Goal: Obtain resource: Download file/media

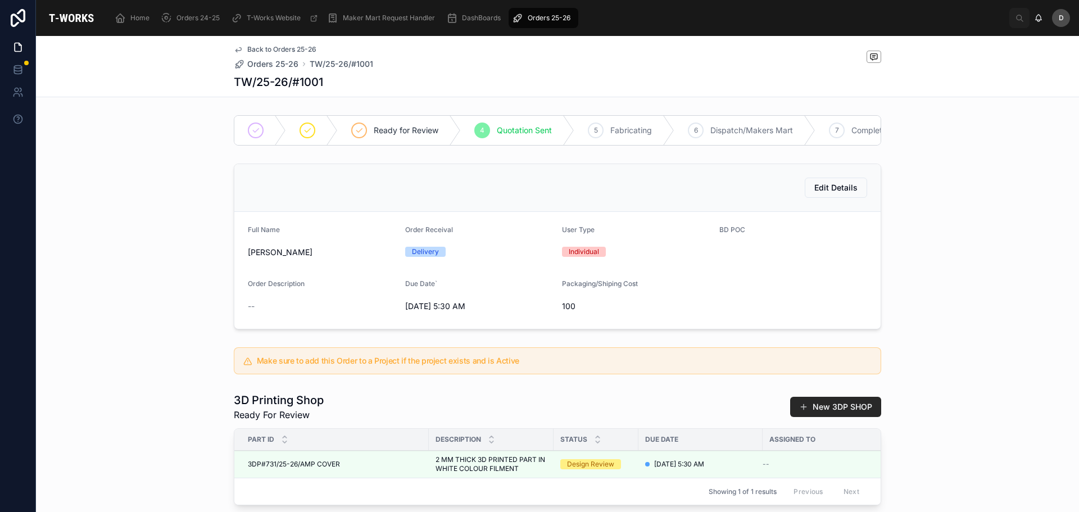
scroll to position [265, 0]
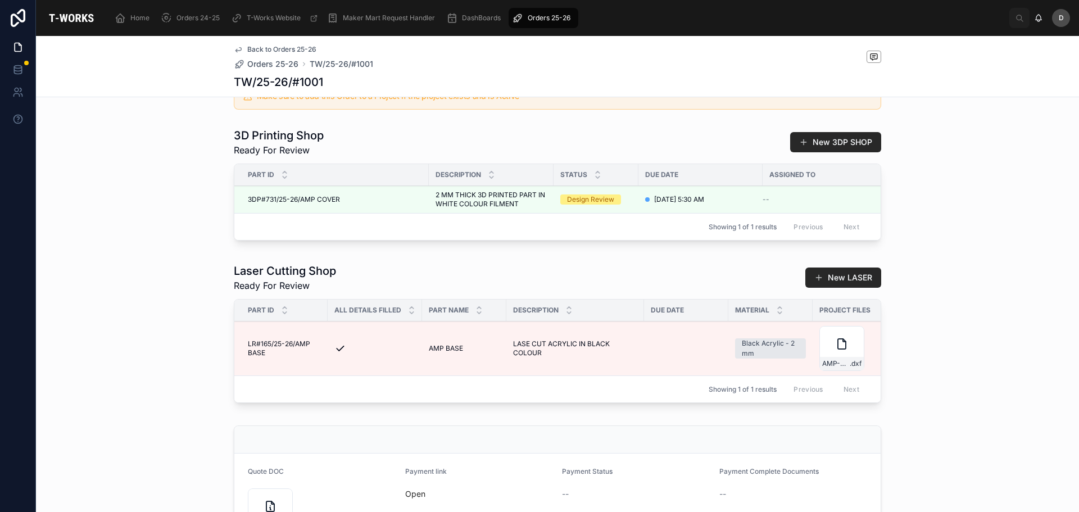
click at [97, 331] on div "Laser Cutting Shop Ready For Review New LASER Part ID All Details Filled Part N…" at bounding box center [557, 334] width 1043 height 153
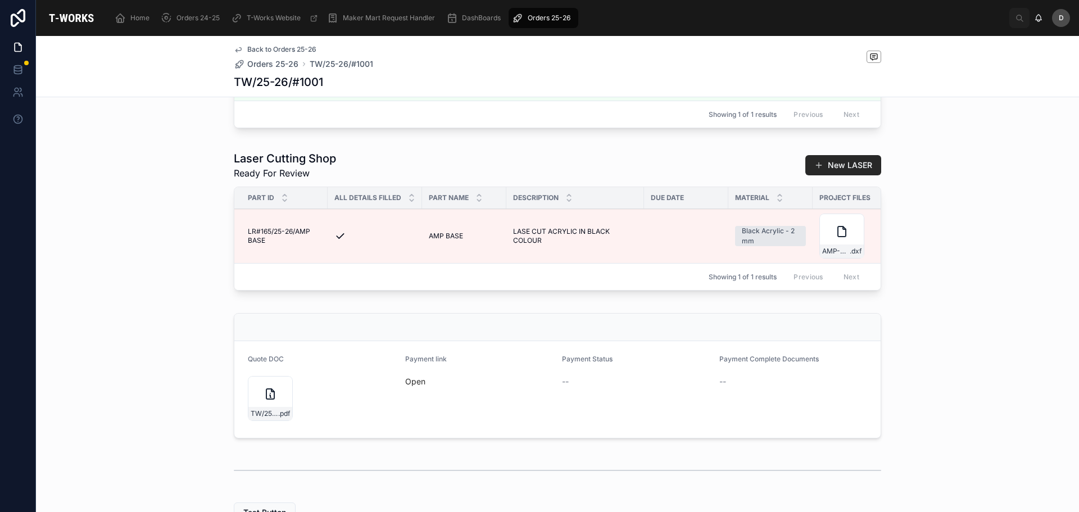
scroll to position [489, 0]
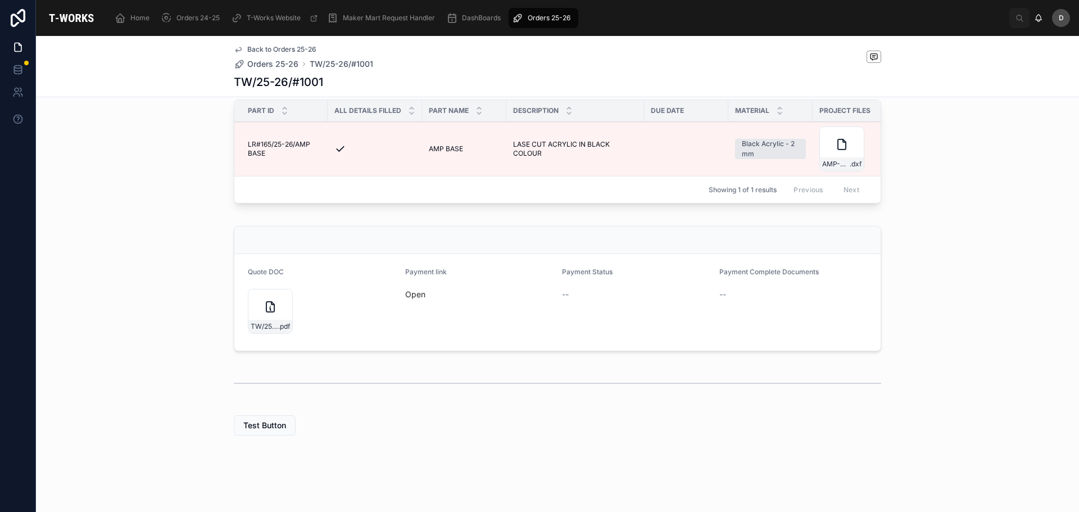
click at [410, 291] on link "Open" at bounding box center [415, 294] width 20 height 10
click at [263, 311] on icon at bounding box center [269, 306] width 13 height 13
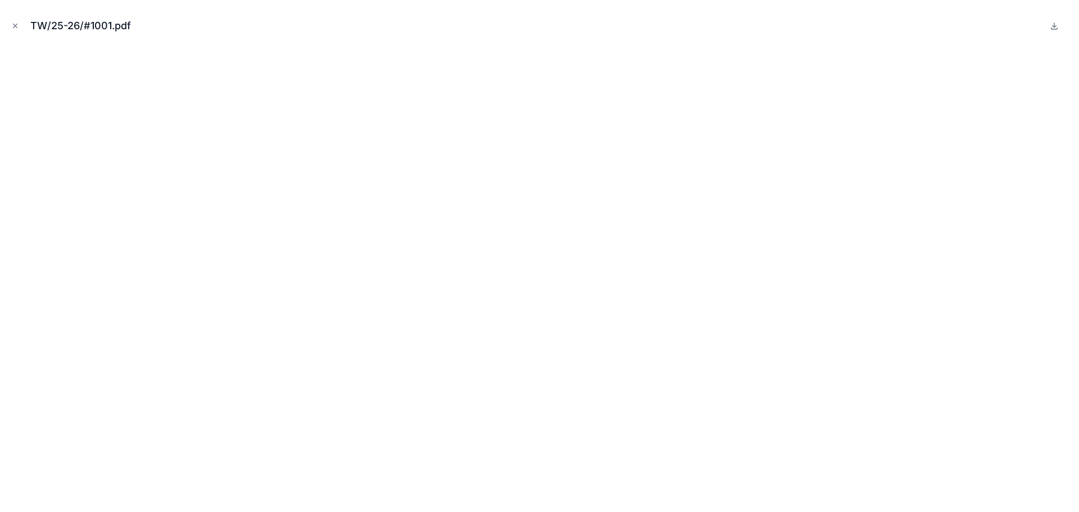
click at [13, 31] on button "Close modal" at bounding box center [15, 26] width 12 height 12
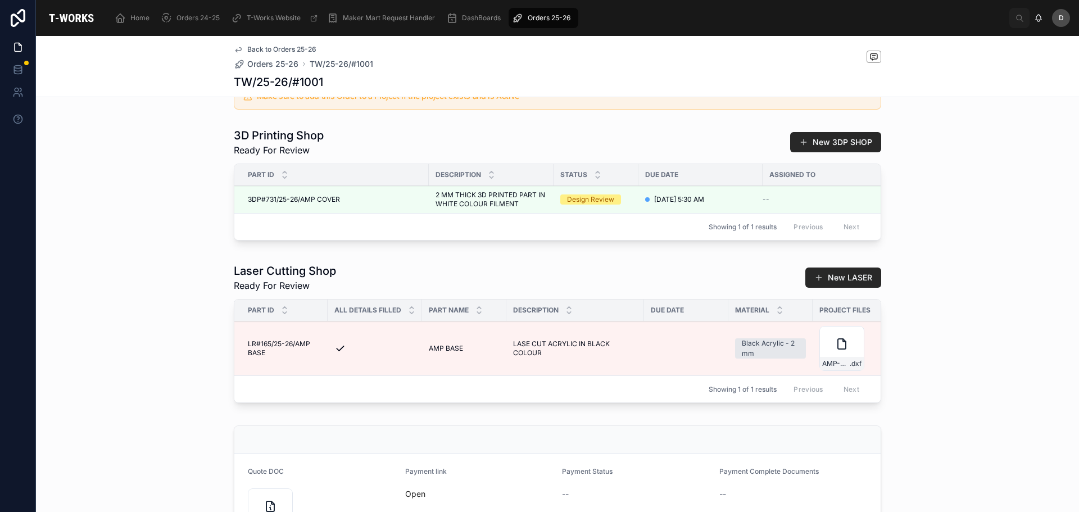
click at [525, 402] on div "Showing 1 of 1 results Previous Next" at bounding box center [557, 388] width 646 height 27
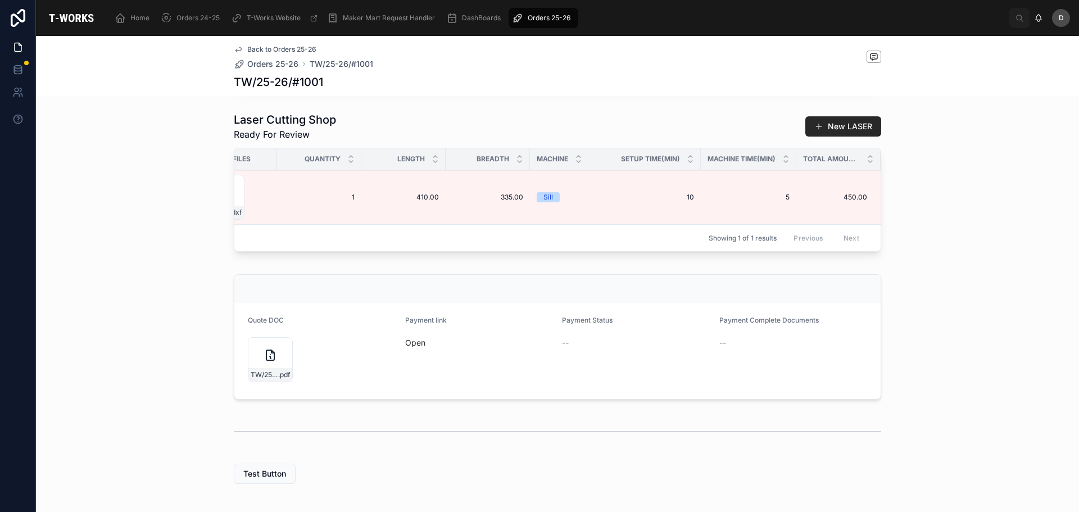
scroll to position [433, 0]
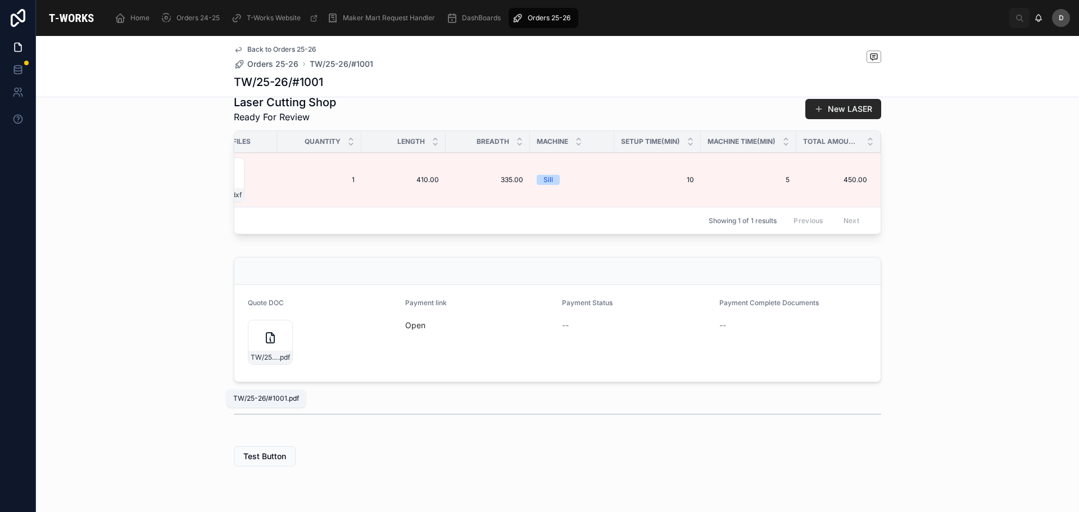
click at [256, 362] on span "TW/25-26/#1001" at bounding box center [265, 357] width 28 height 9
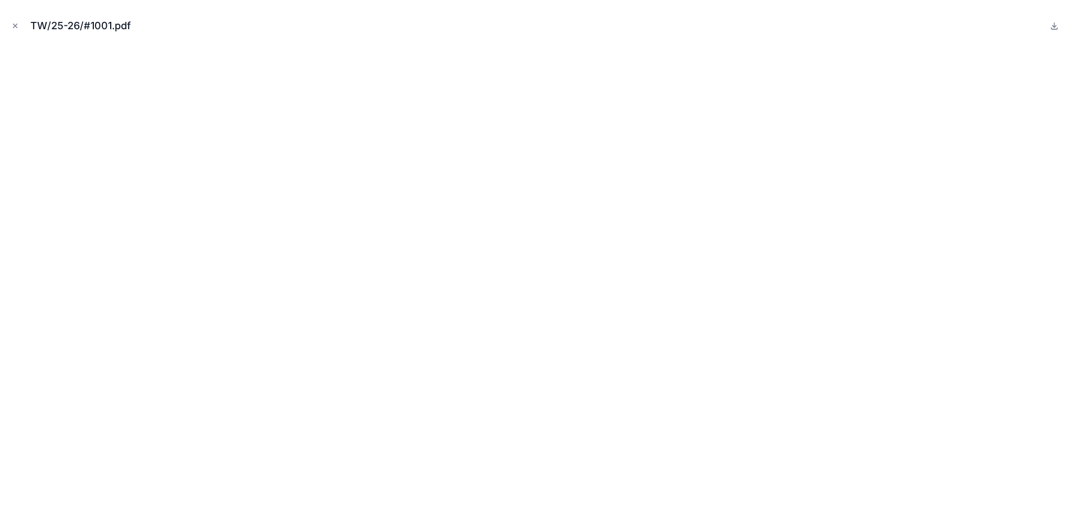
click at [9, 24] on button "Close modal" at bounding box center [15, 26] width 12 height 12
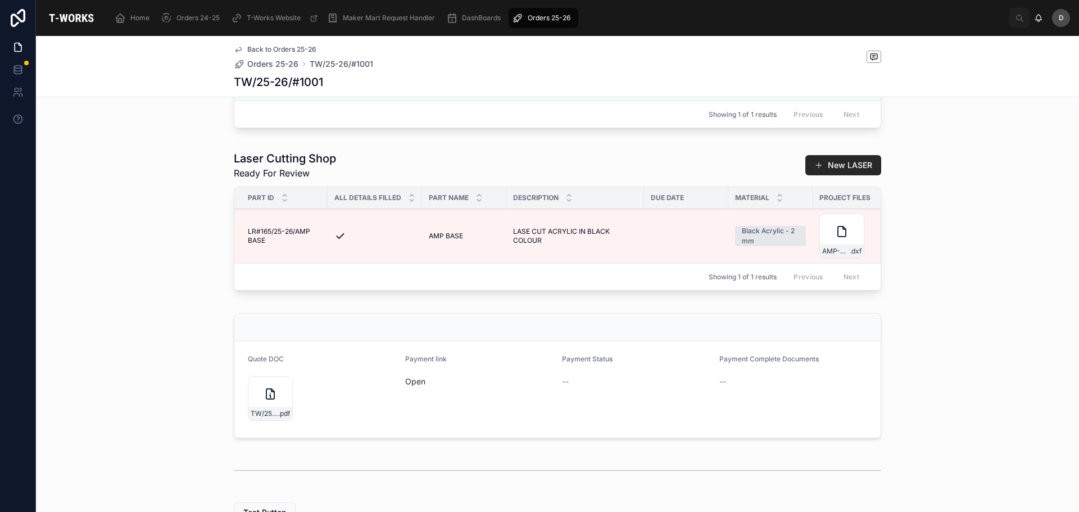
scroll to position [489, 0]
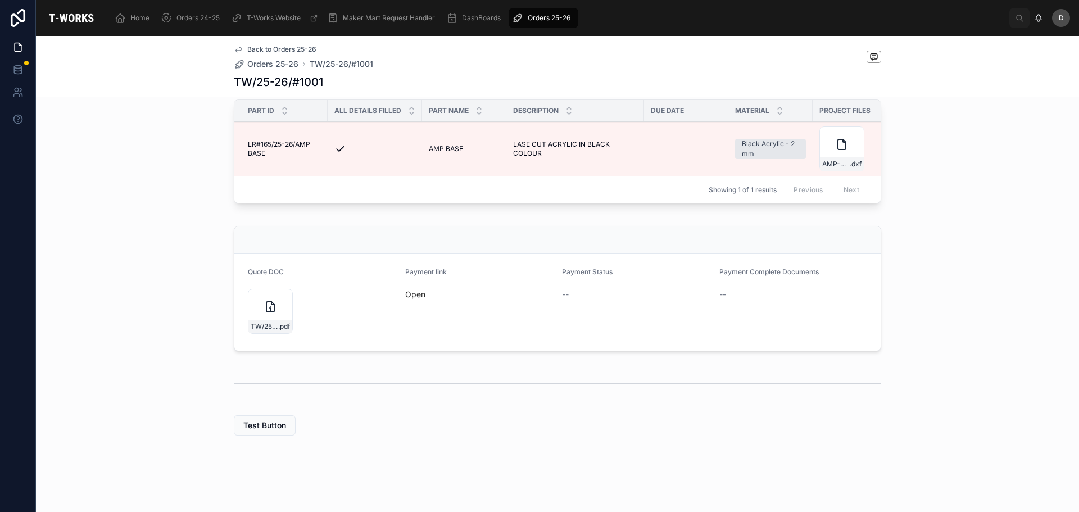
click at [266, 319] on div "TW/25-26/#1001 .pdf" at bounding box center [270, 311] width 45 height 45
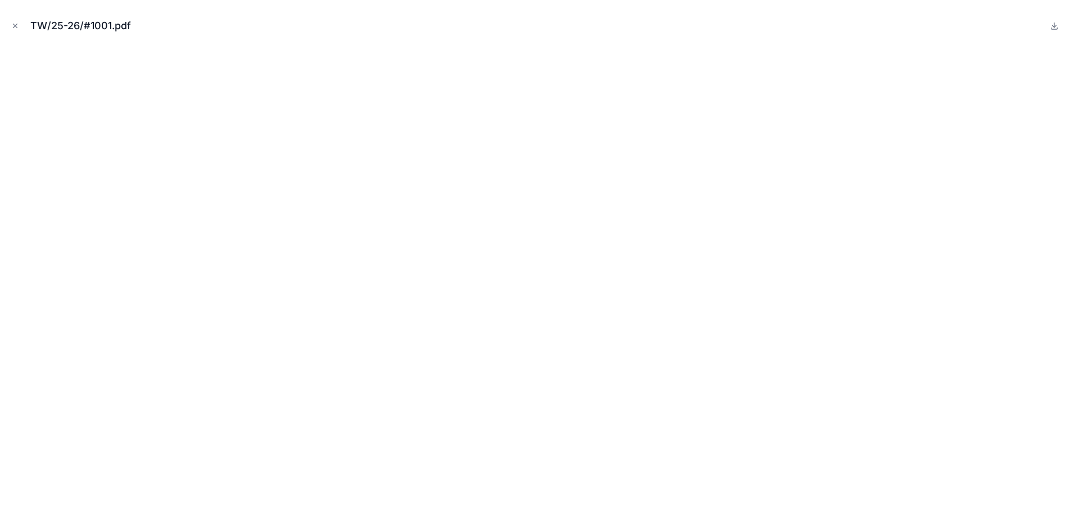
click at [19, 29] on icon "Close modal" at bounding box center [15, 26] width 8 height 8
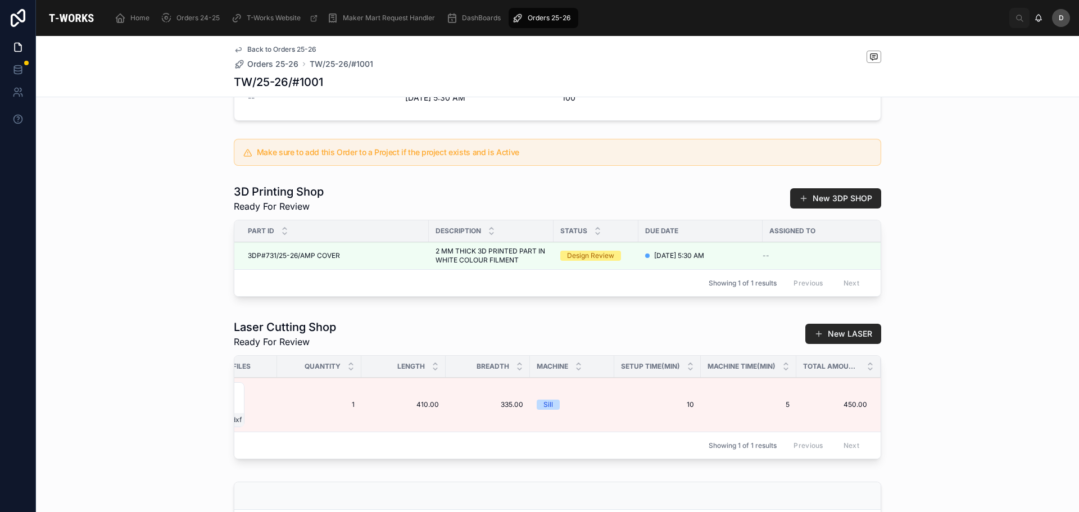
scroll to position [489, 0]
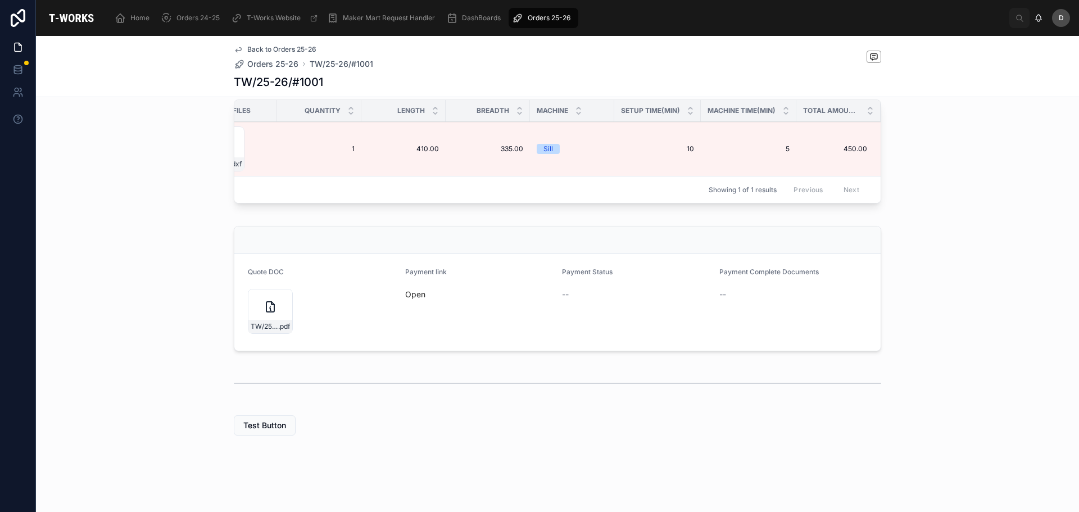
click at [267, 317] on div "TW/25-26/#1001 .pdf" at bounding box center [270, 311] width 45 height 45
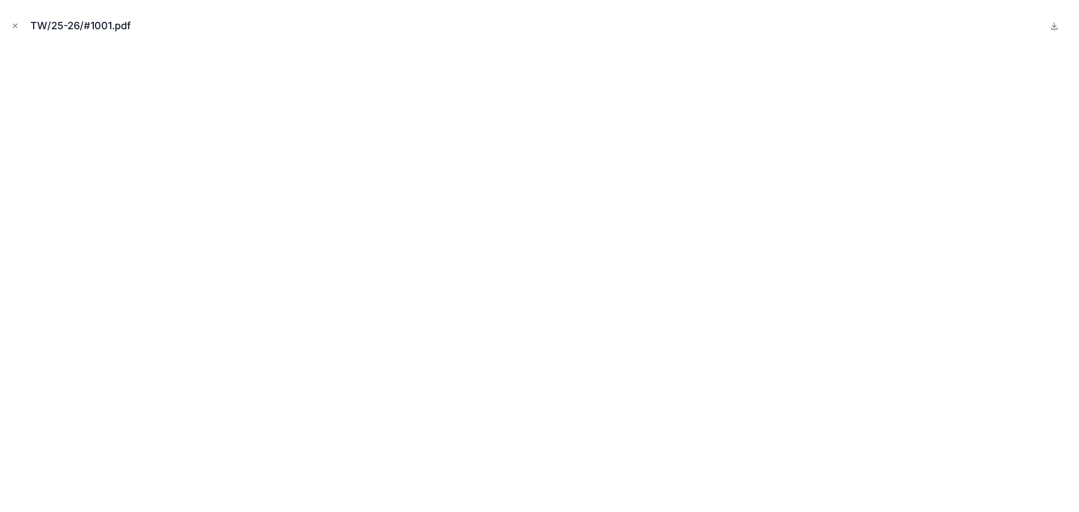
click at [19, 29] on icon "Close modal" at bounding box center [15, 26] width 8 height 8
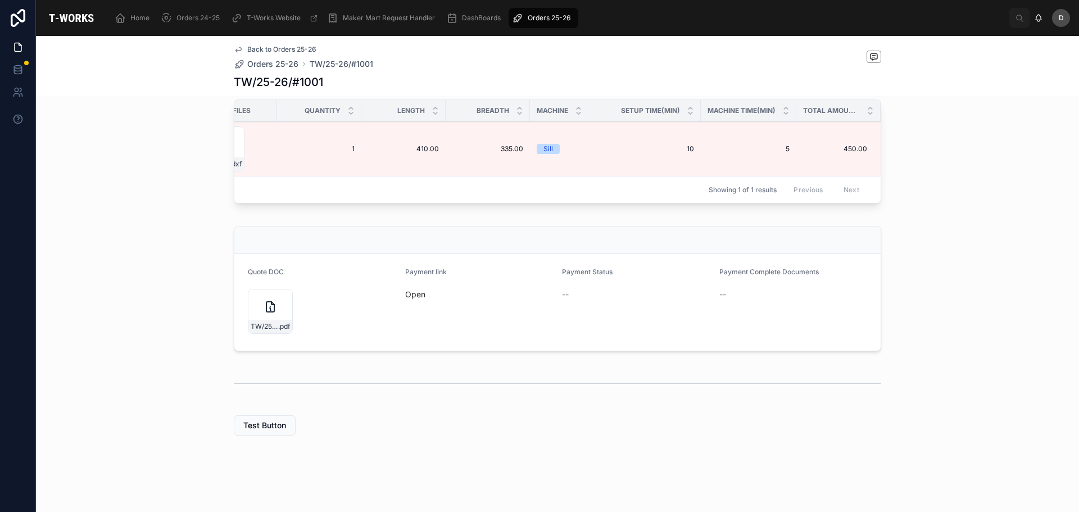
click at [411, 295] on link "Open" at bounding box center [415, 294] width 20 height 10
click at [266, 304] on icon at bounding box center [270, 307] width 8 height 10
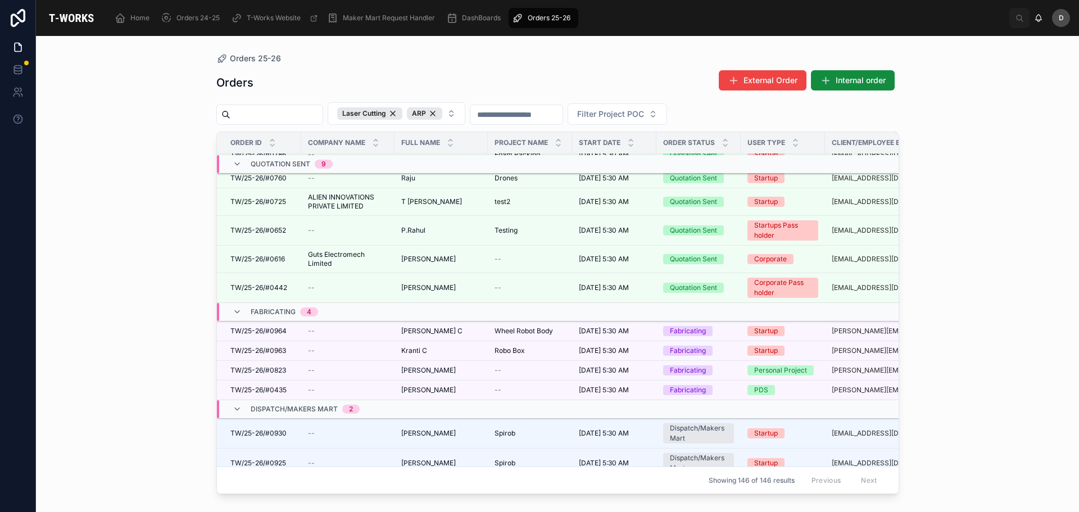
scroll to position [955, 0]
